Goal: Contribute content

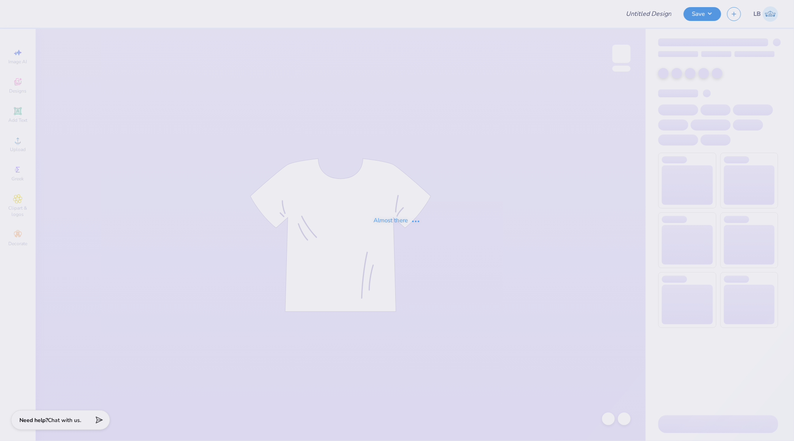
type input "TXST SNU Fall 2025"
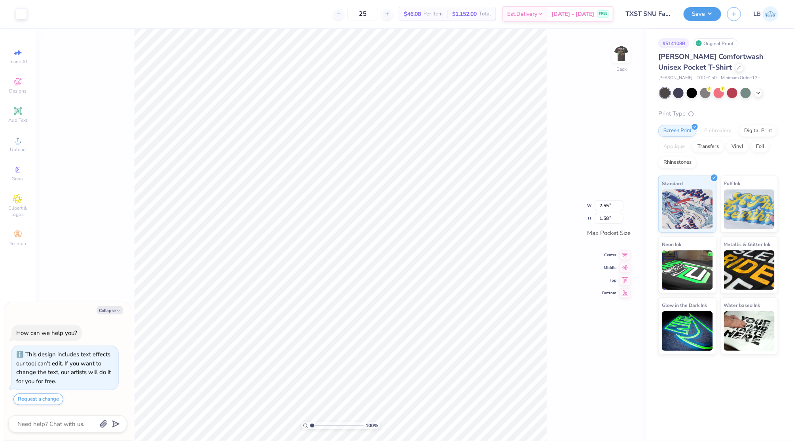
type textarea "x"
type input "3.39"
type input "2.11"
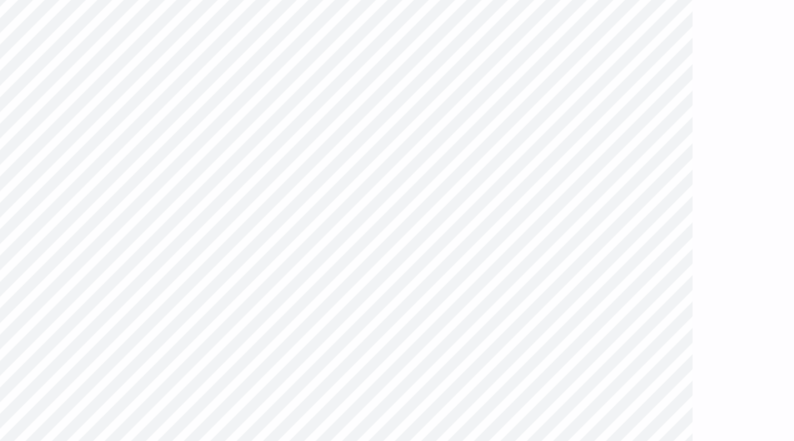
type textarea "x"
